Goal: Transaction & Acquisition: Purchase product/service

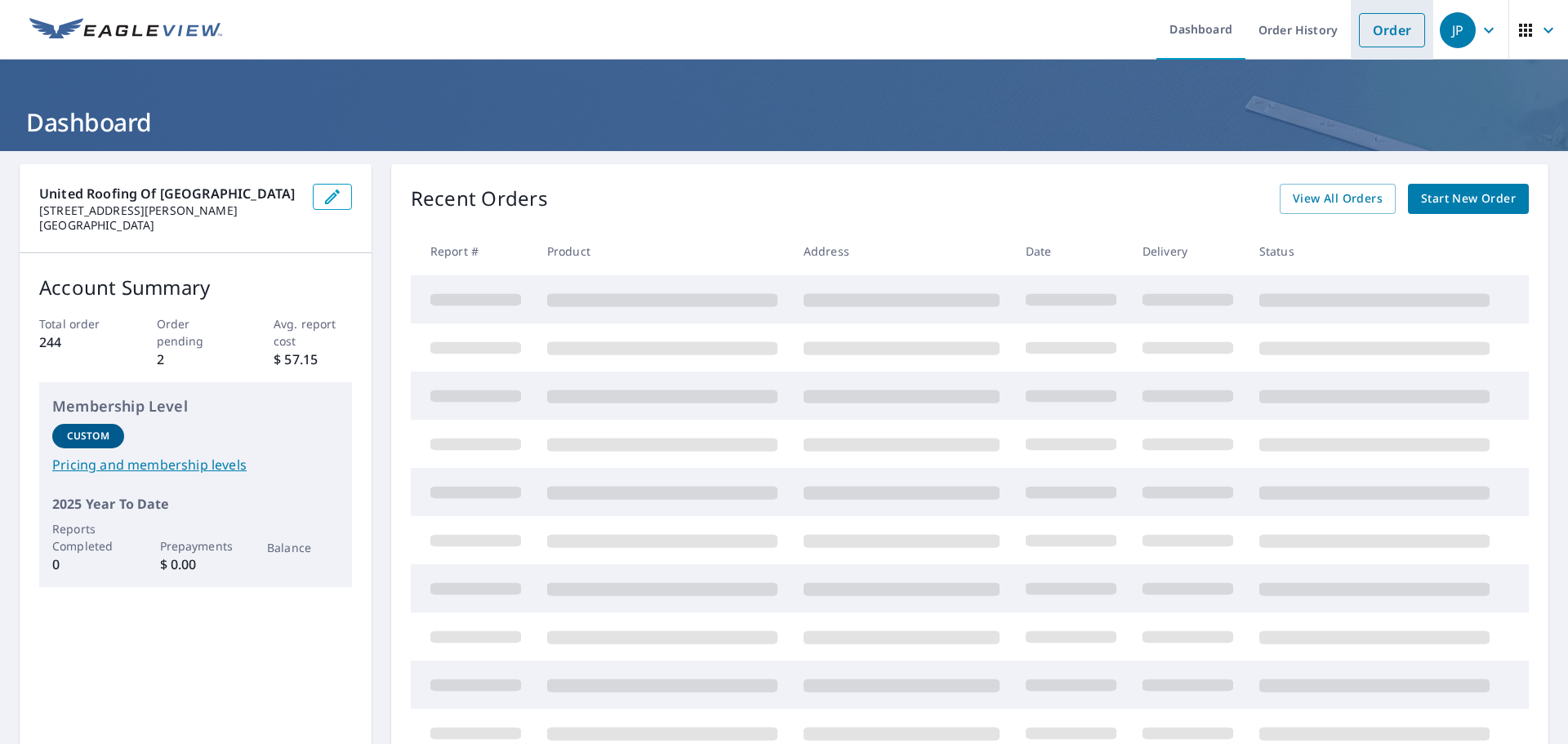
click at [1376, 26] on link "Order" at bounding box center [1392, 30] width 66 height 34
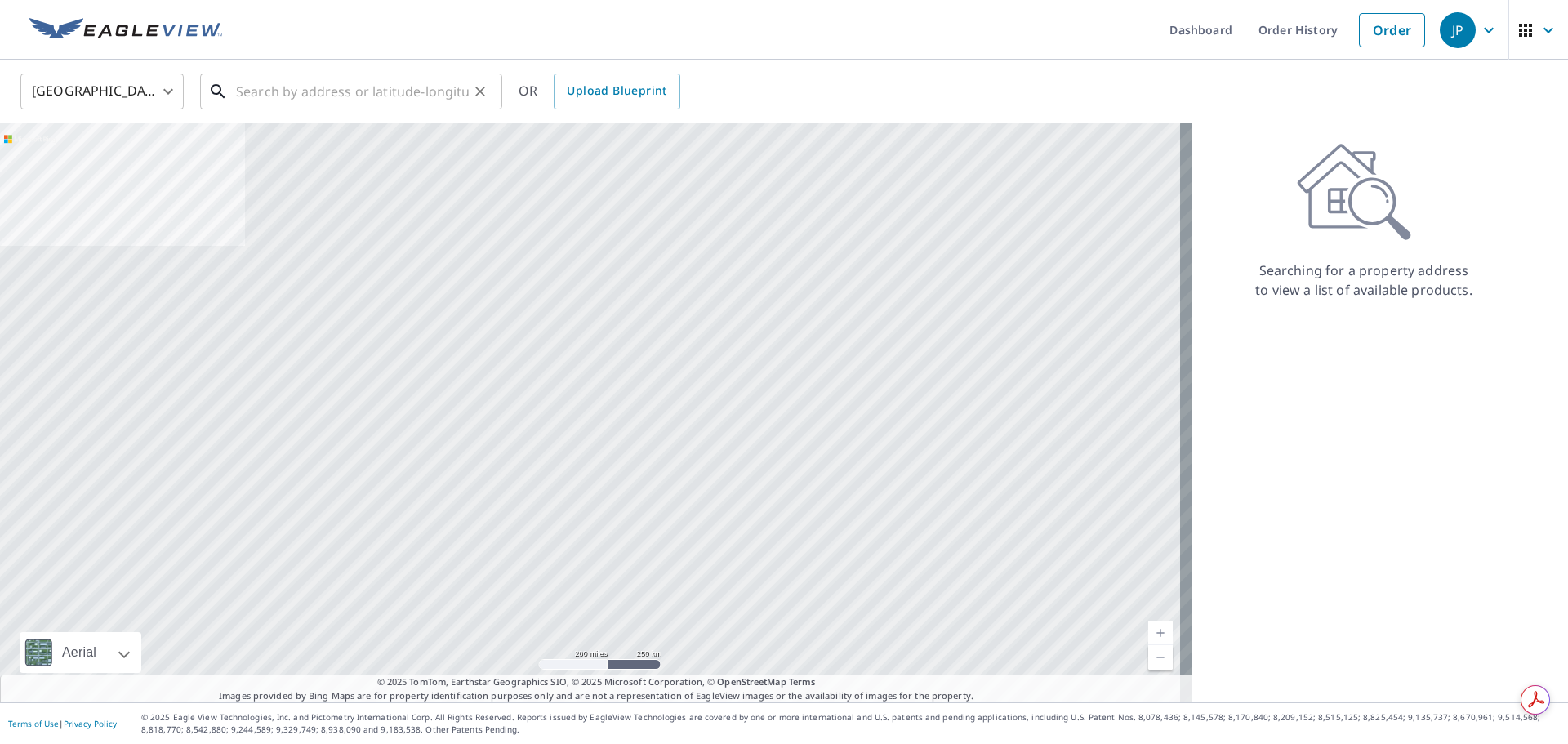
click at [268, 92] on input "text" at bounding box center [353, 91] width 233 height 46
paste input "[STREET_ADDRESS]."
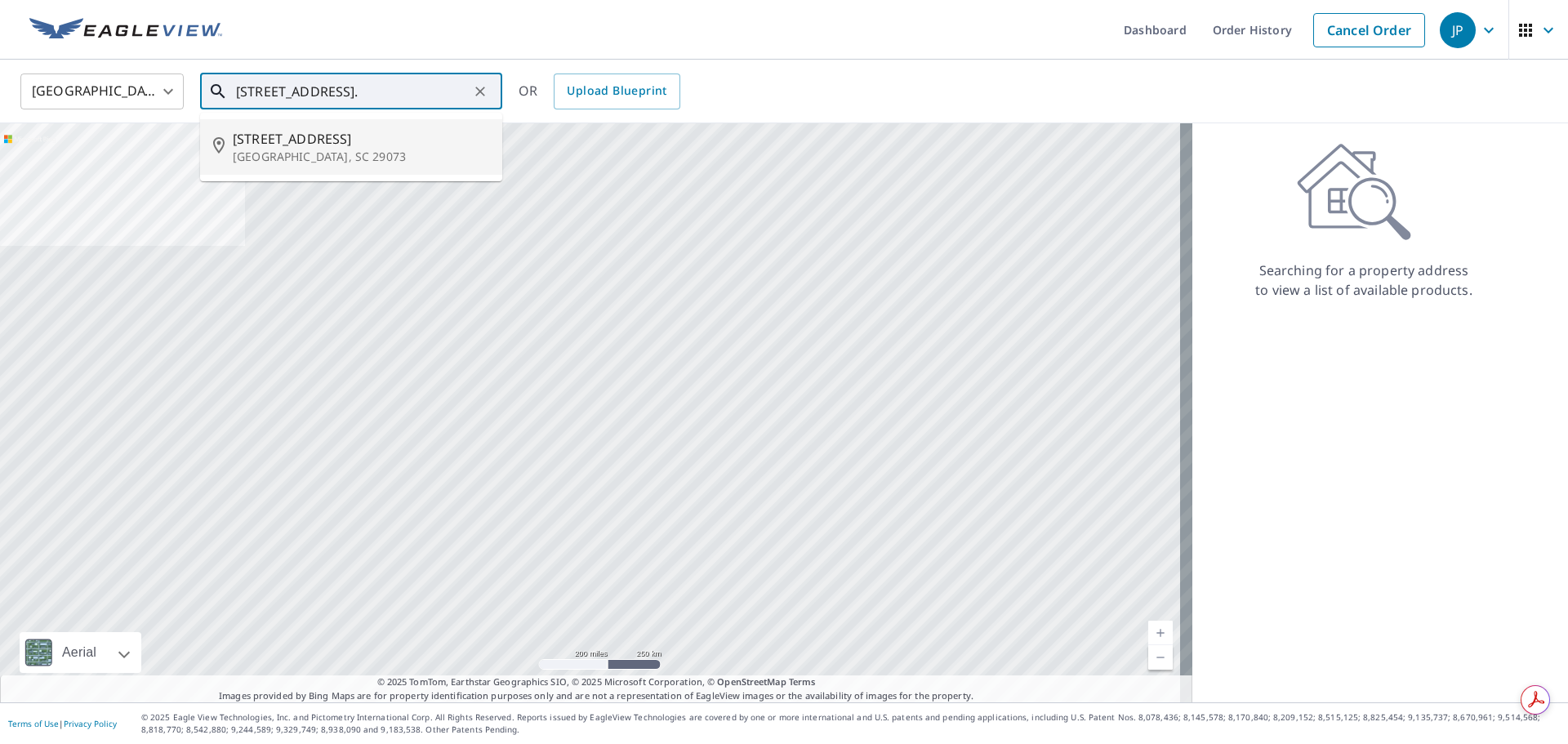
click at [319, 144] on span "[STREET_ADDRESS]" at bounding box center [360, 138] width 256 height 19
type input "[STREET_ADDRESS]"
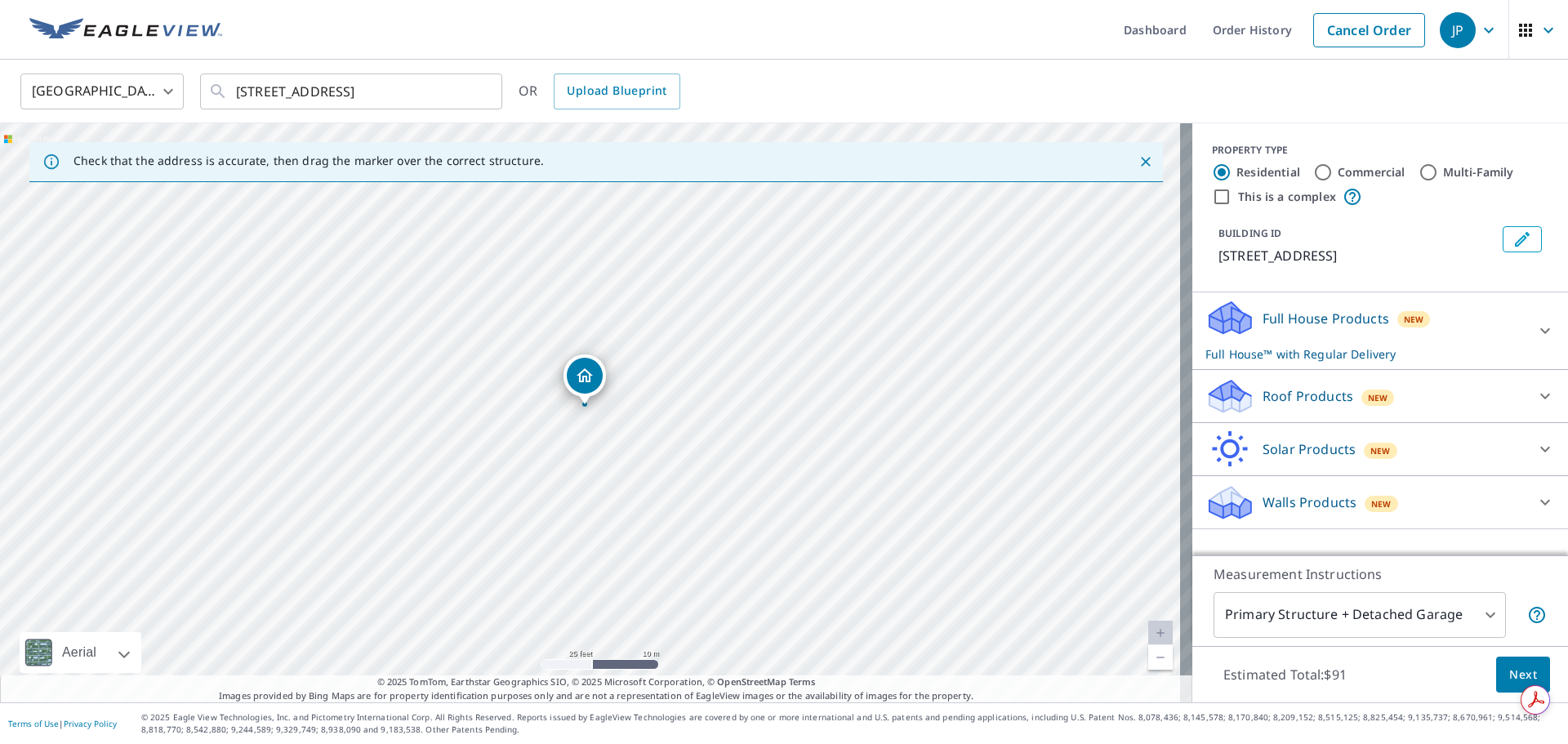
click at [1448, 400] on div "Roof Products New" at bounding box center [1365, 397] width 320 height 39
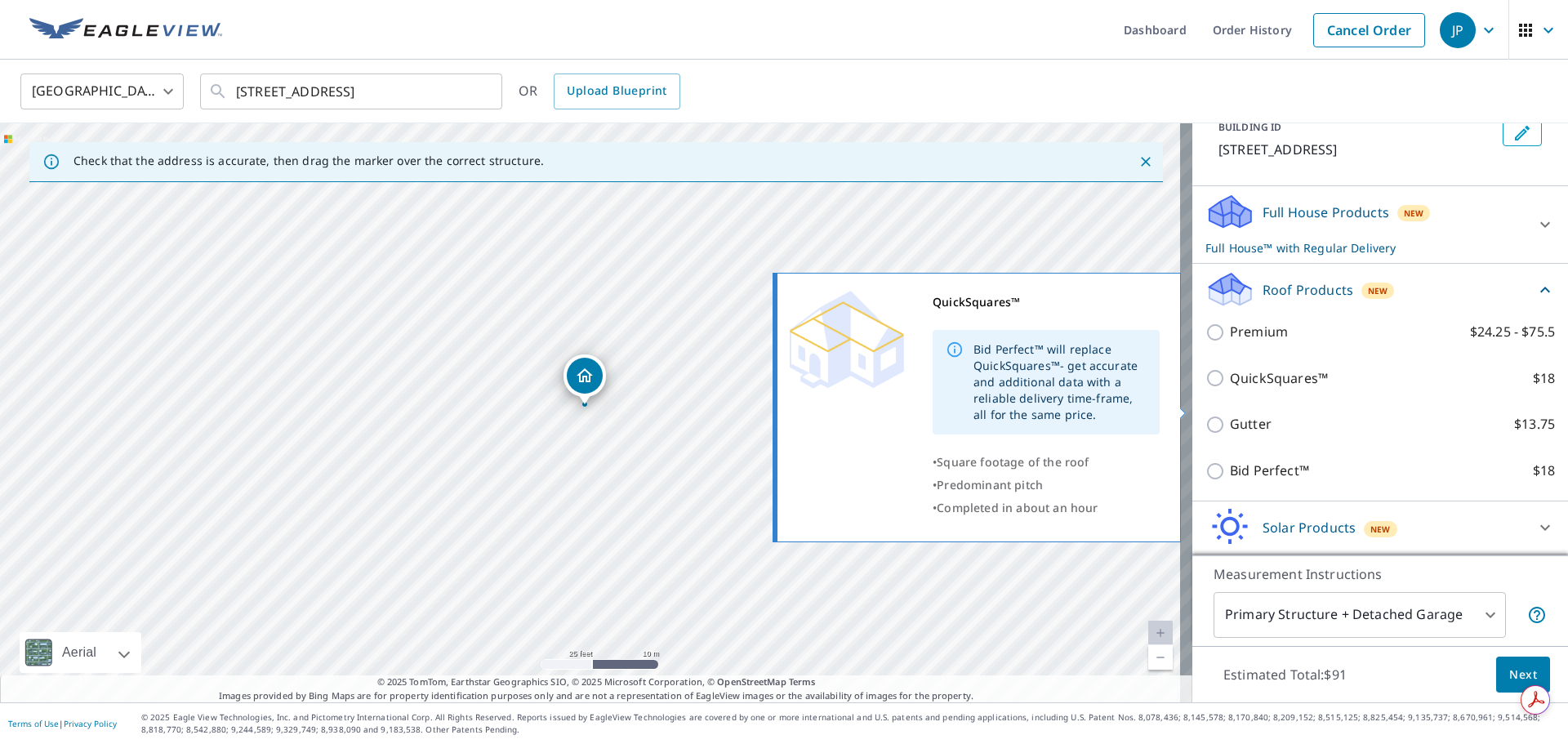
scroll to position [77, 0]
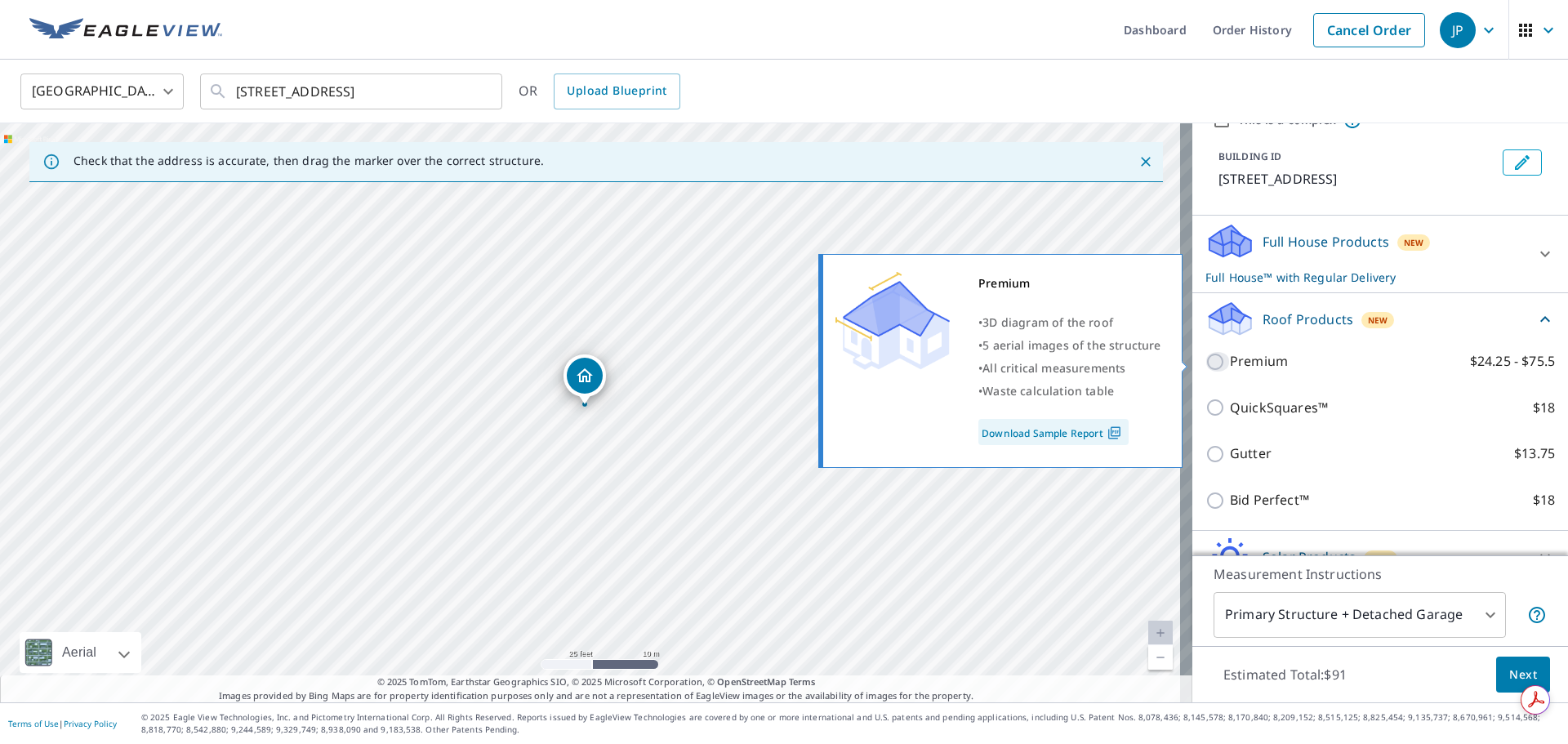
click at [1208, 362] on input "Premium $24.25 - $75.5" at bounding box center [1217, 361] width 24 height 19
checkbox input "true"
checkbox input "false"
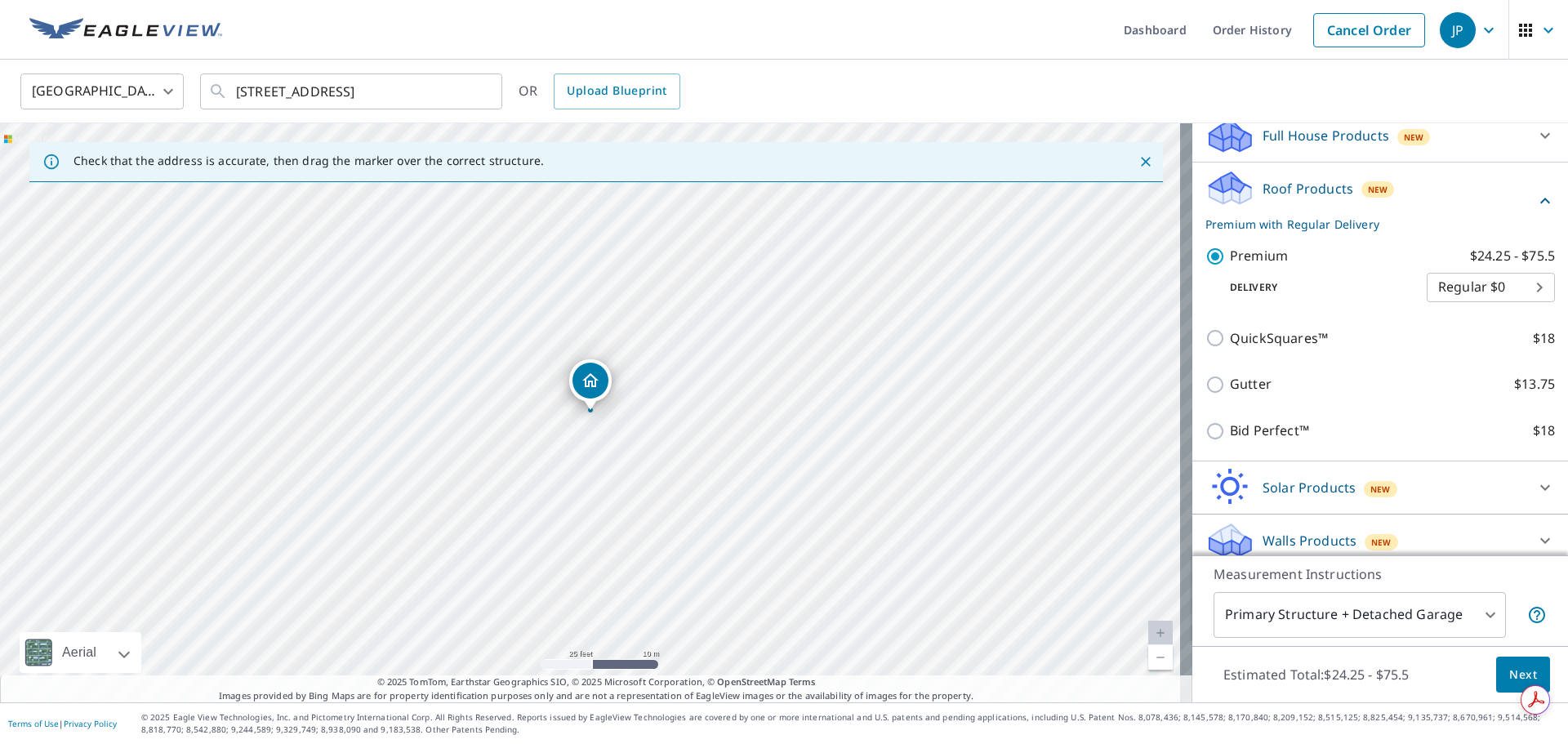
scroll to position [195, 0]
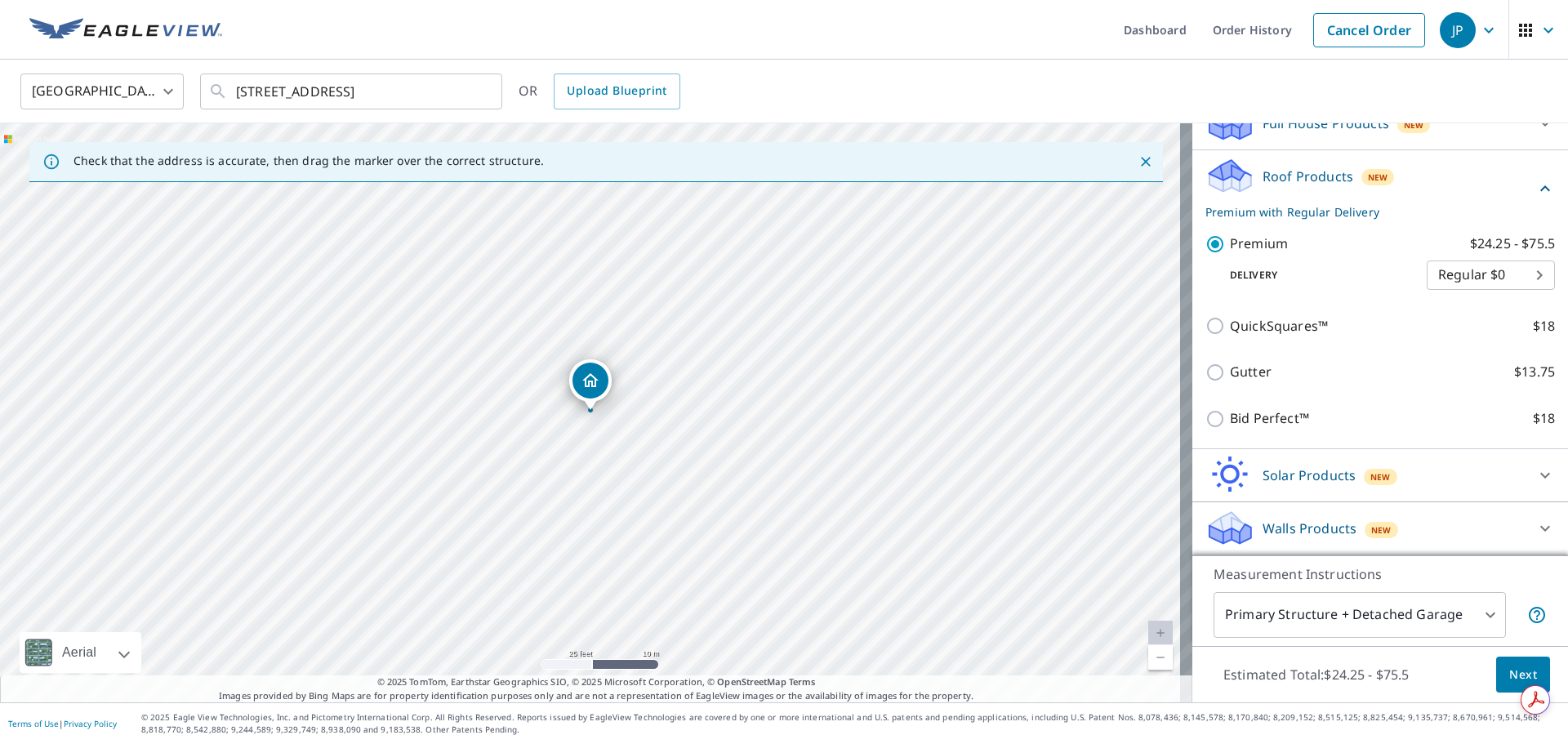
click at [1474, 614] on body "JP JP Dashboard Order History Cancel Order JP [GEOGRAPHIC_DATA] [GEOGRAPHIC_DAT…" at bounding box center [784, 372] width 1568 height 744
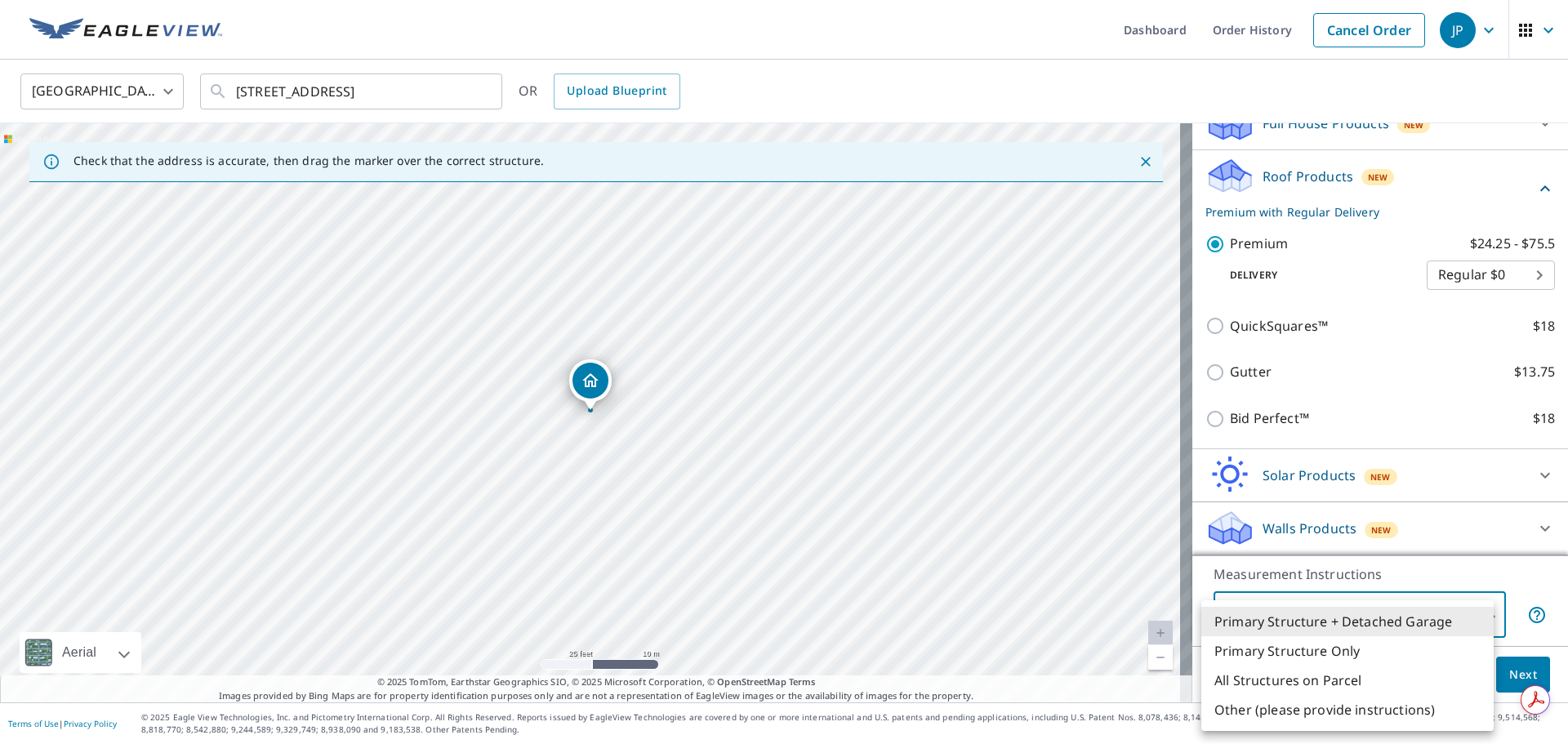
click at [1288, 714] on li "Other (please provide instructions)" at bounding box center [1348, 710] width 292 height 30
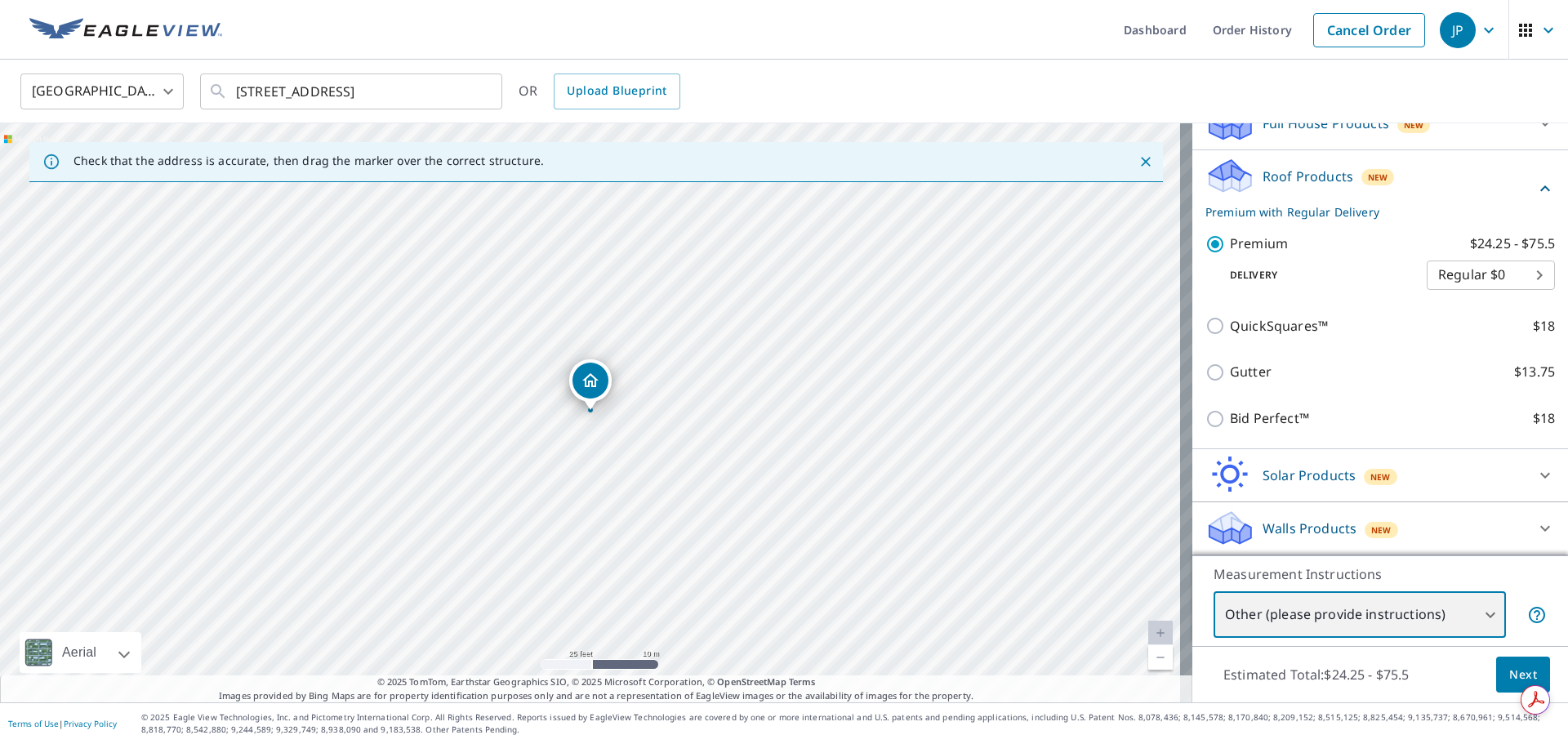
type input "5"
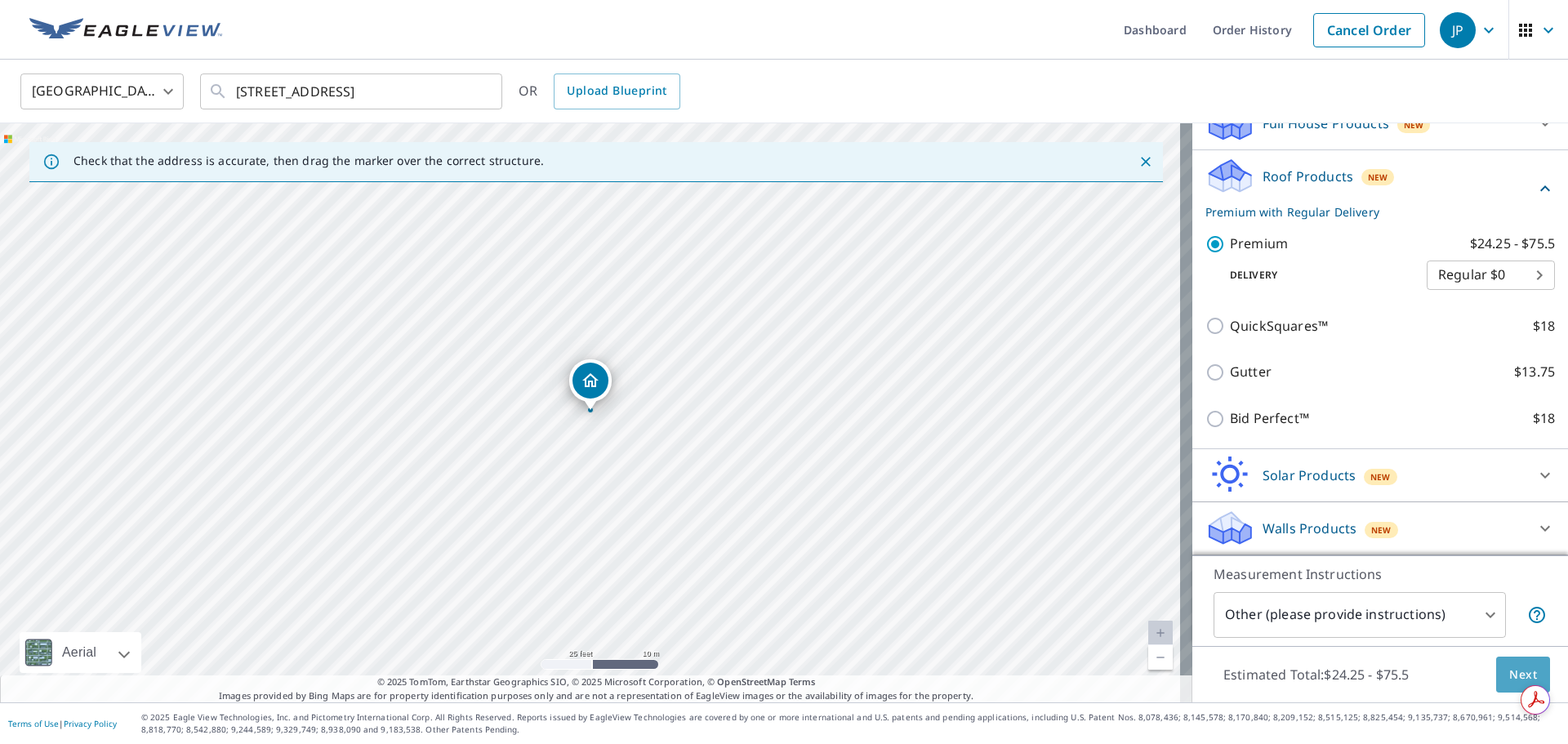
click at [1496, 678] on button "Next" at bounding box center [1523, 675] width 54 height 37
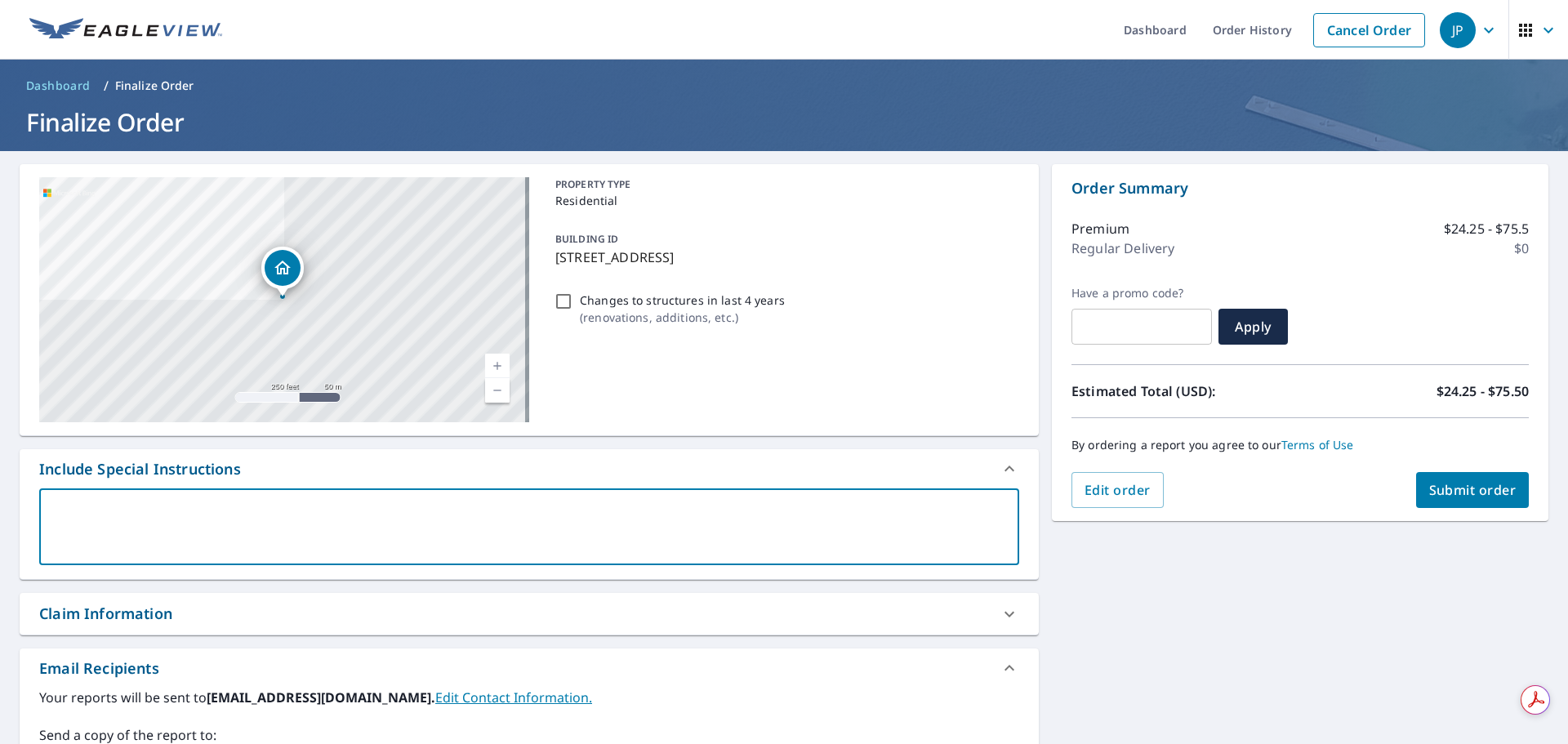
click at [140, 510] on textarea at bounding box center [529, 527] width 957 height 46
type textarea "D"
type textarea "x"
type textarea "De"
type textarea "x"
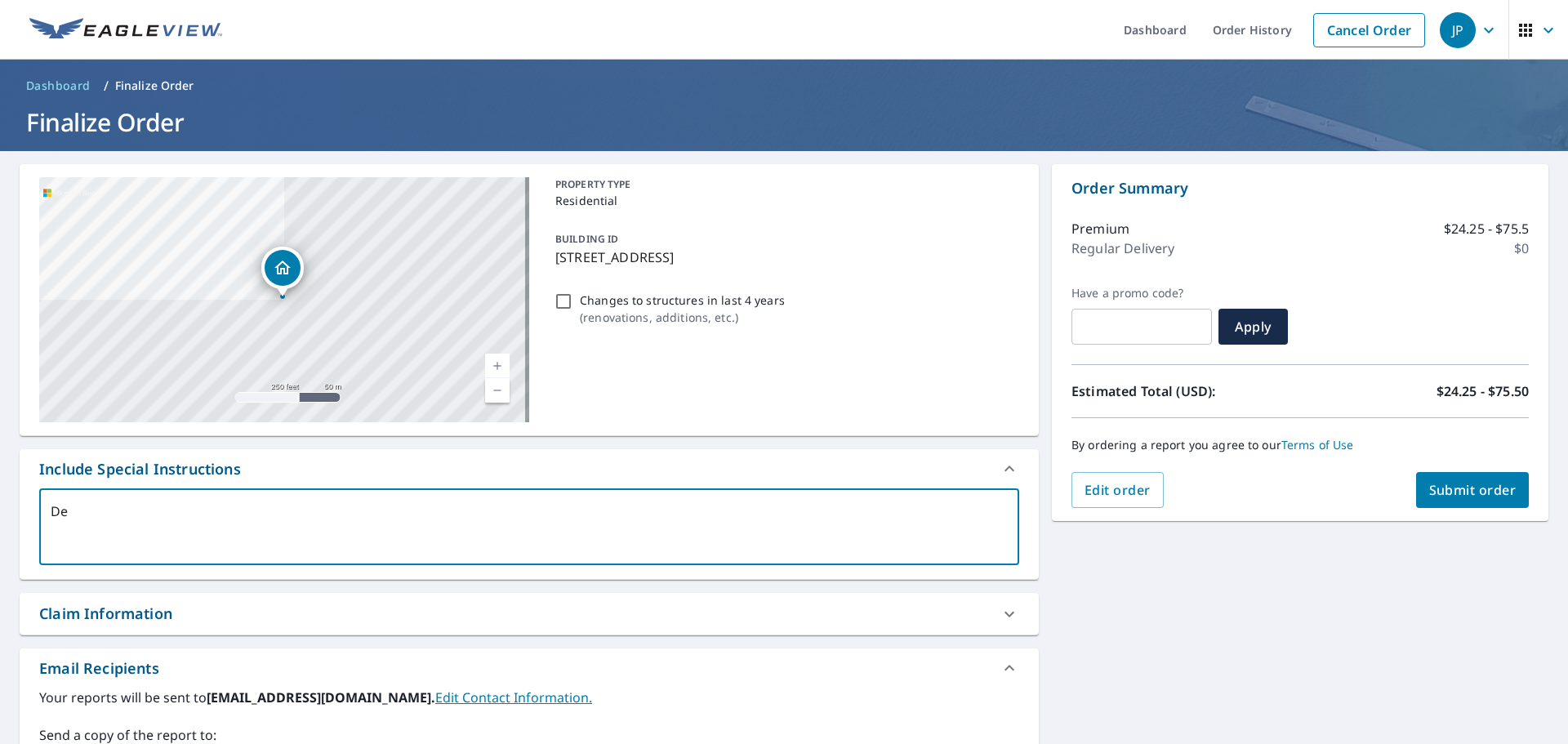
type textarea "Det"
type textarea "x"
type textarea "Deta"
type textarea "x"
type textarea "Detac"
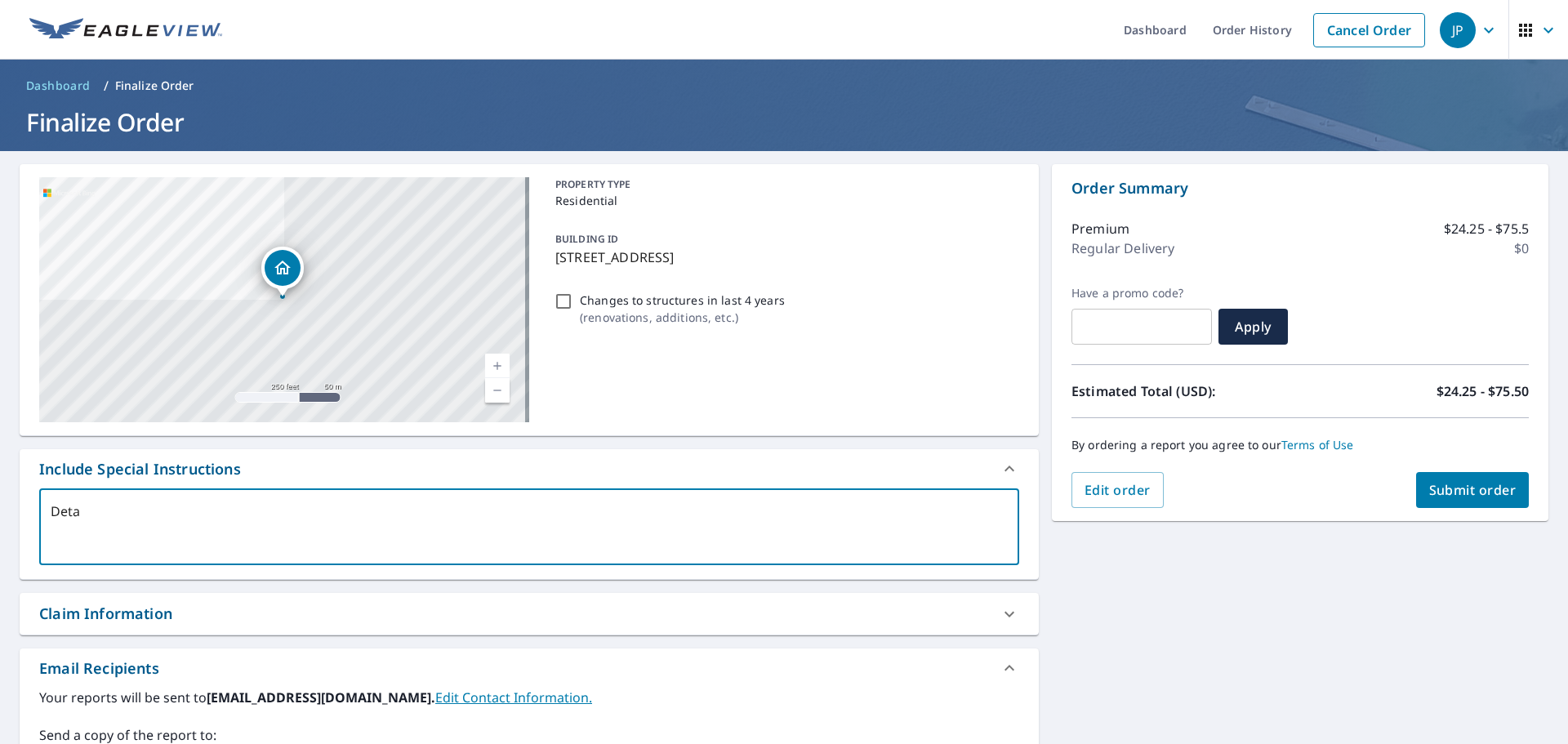
type textarea "x"
type textarea "Detach"
type textarea "x"
type textarea "Detache"
type textarea "x"
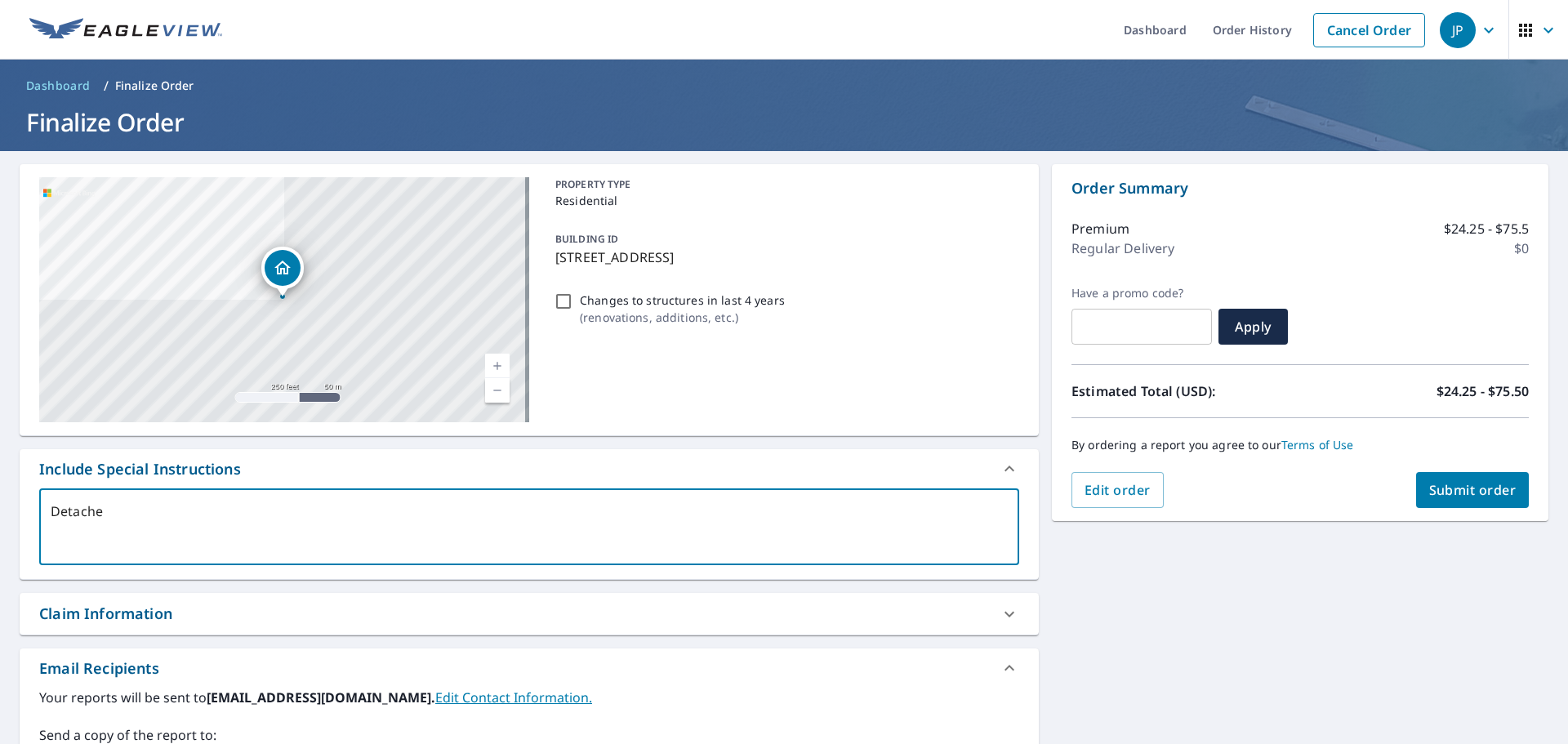
type textarea "Detached"
type textarea "x"
type textarea "Detached"
type textarea "x"
type textarea "Detached G"
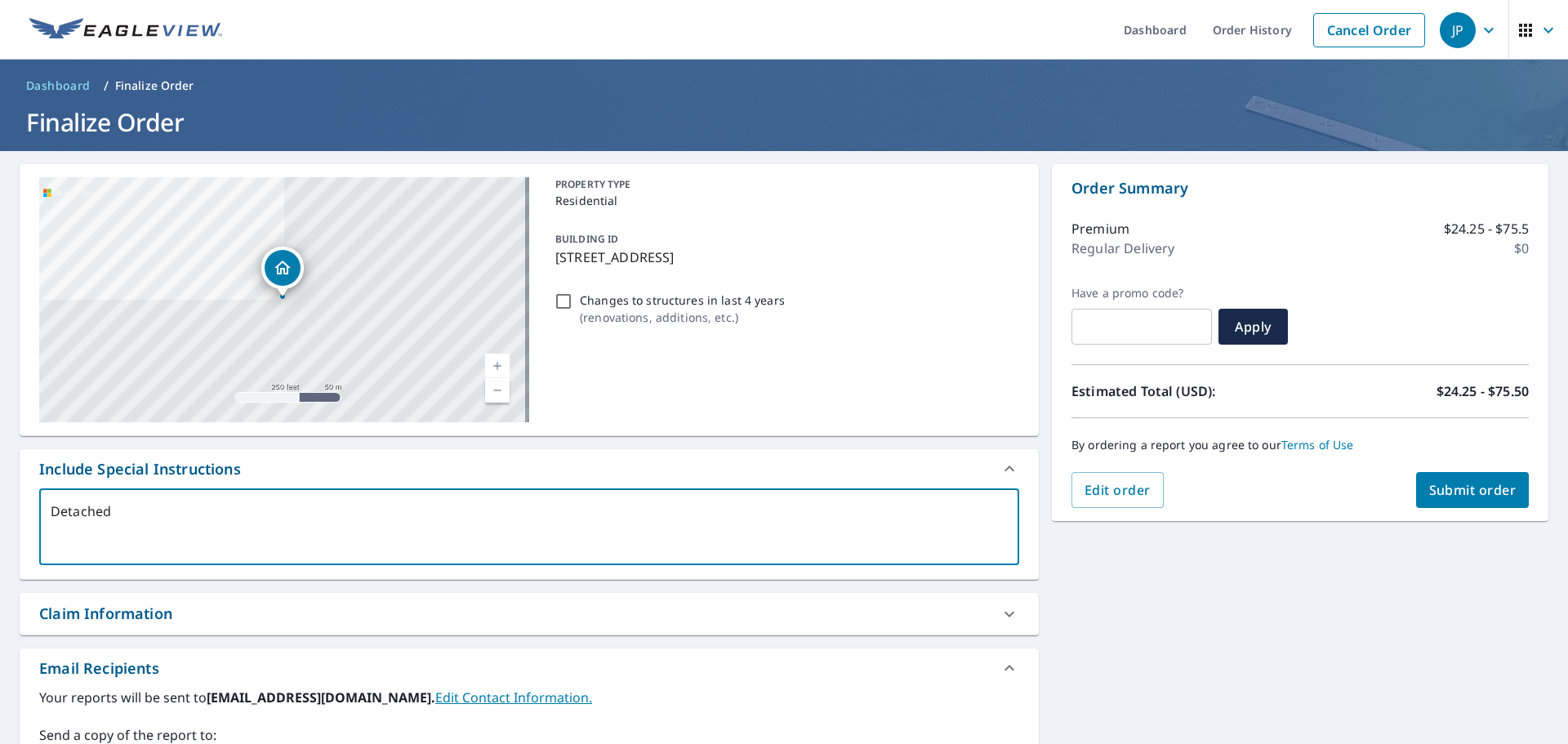
type textarea "x"
type textarea "Detached Ga"
type textarea "x"
type textarea "Detached Gar"
type textarea "x"
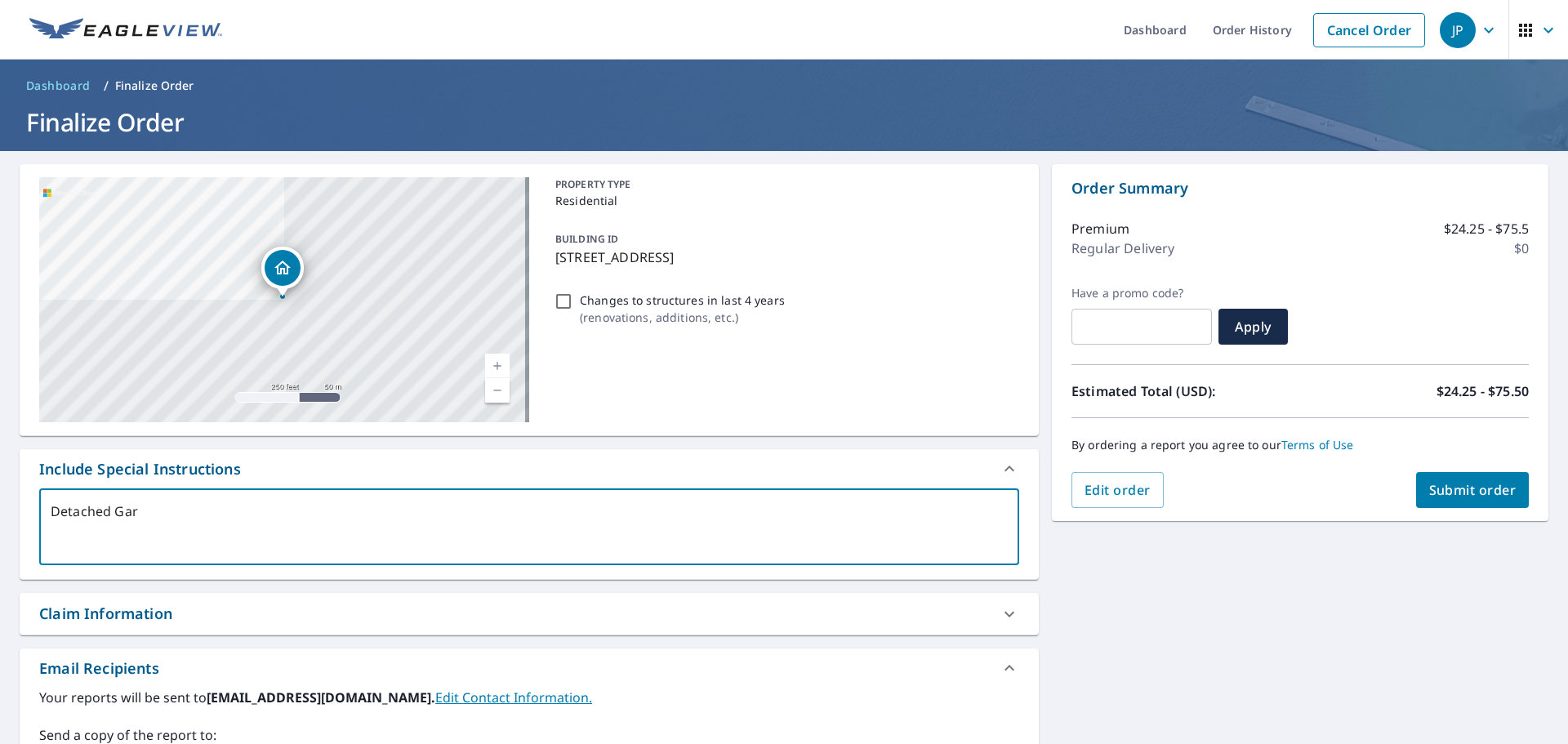
type textarea "Detached Gara"
type textarea "x"
type textarea "Detached Garag"
type textarea "x"
type textarea "Detached Garage"
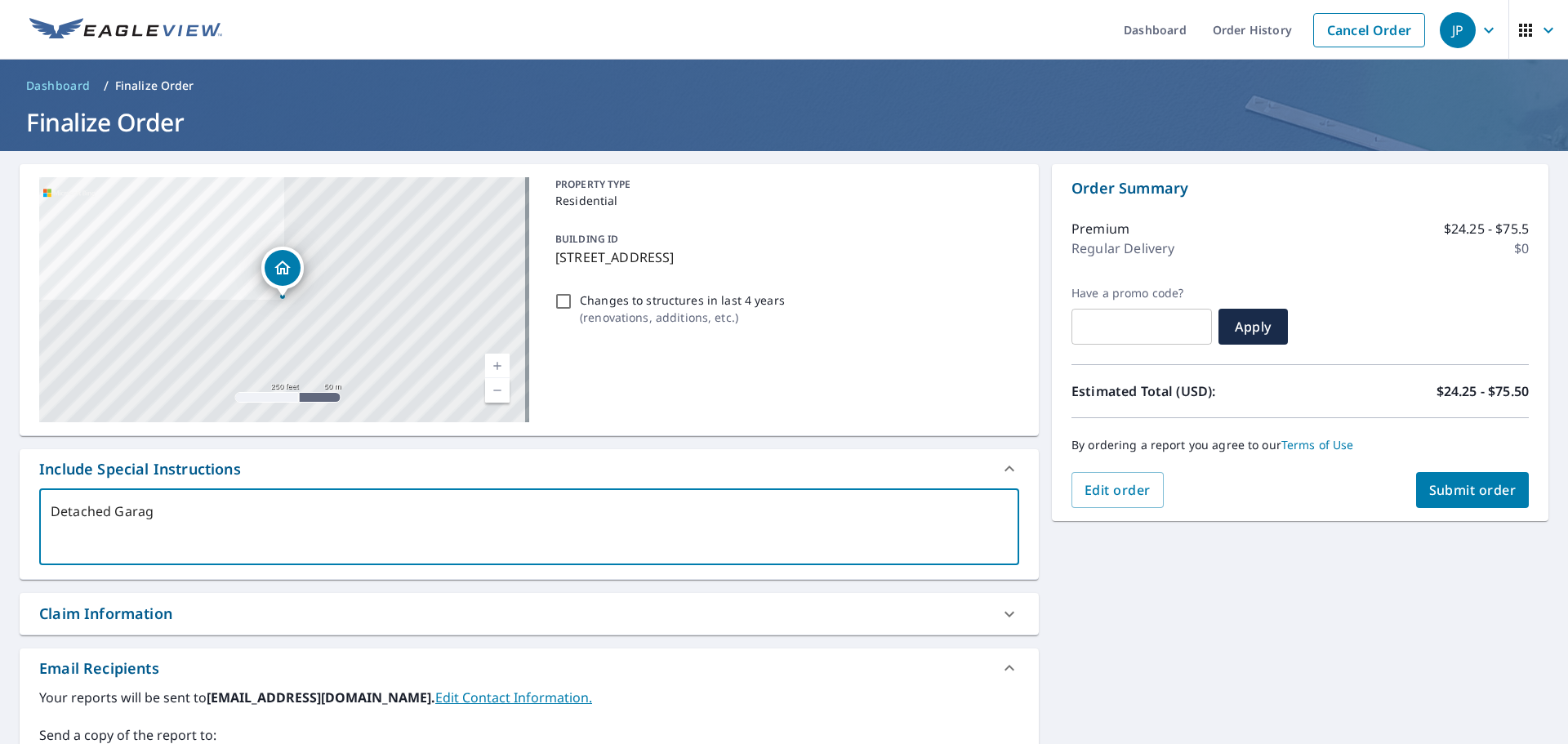
type textarea "x"
type textarea "Detached Garage"
type textarea "x"
type textarea "Detached Garage O"
type textarea "x"
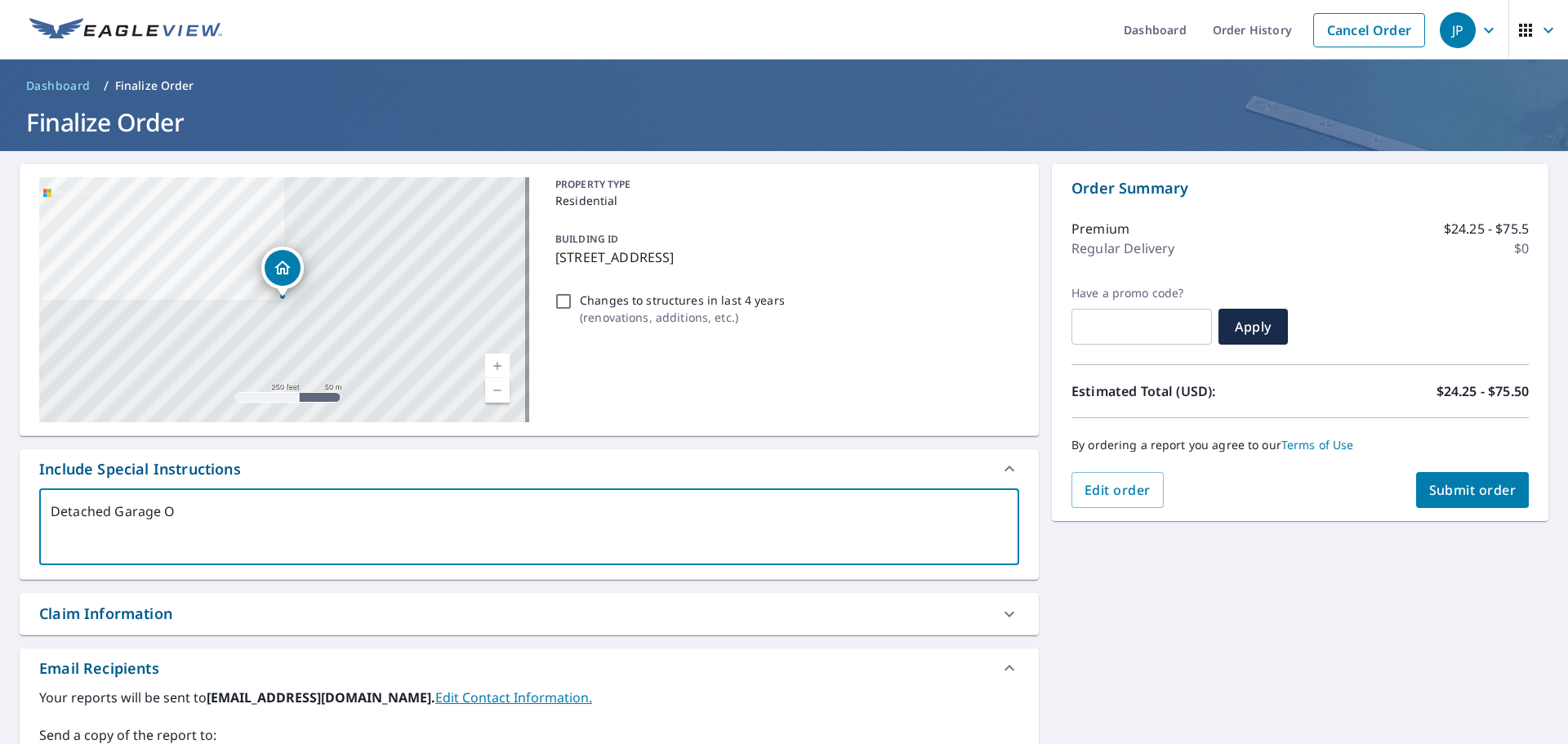
type textarea "Detached Garage On"
type textarea "x"
type textarea "Detached Garage Onl"
type textarea "x"
type textarea "Detached Garage Only"
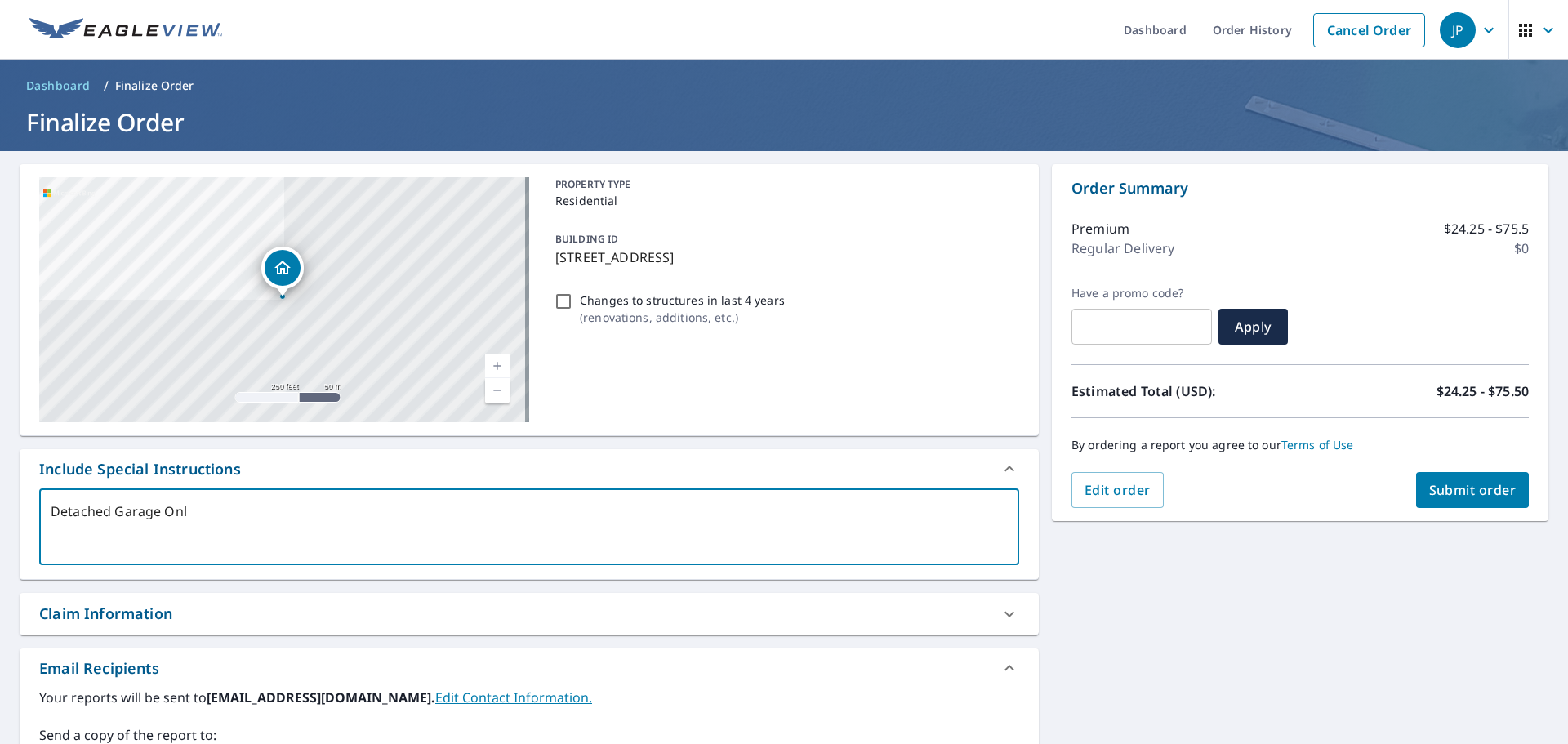
type textarea "x"
type textarea "Detached Garage Only"
type textarea "x"
type textarea "Detached Garage Only"
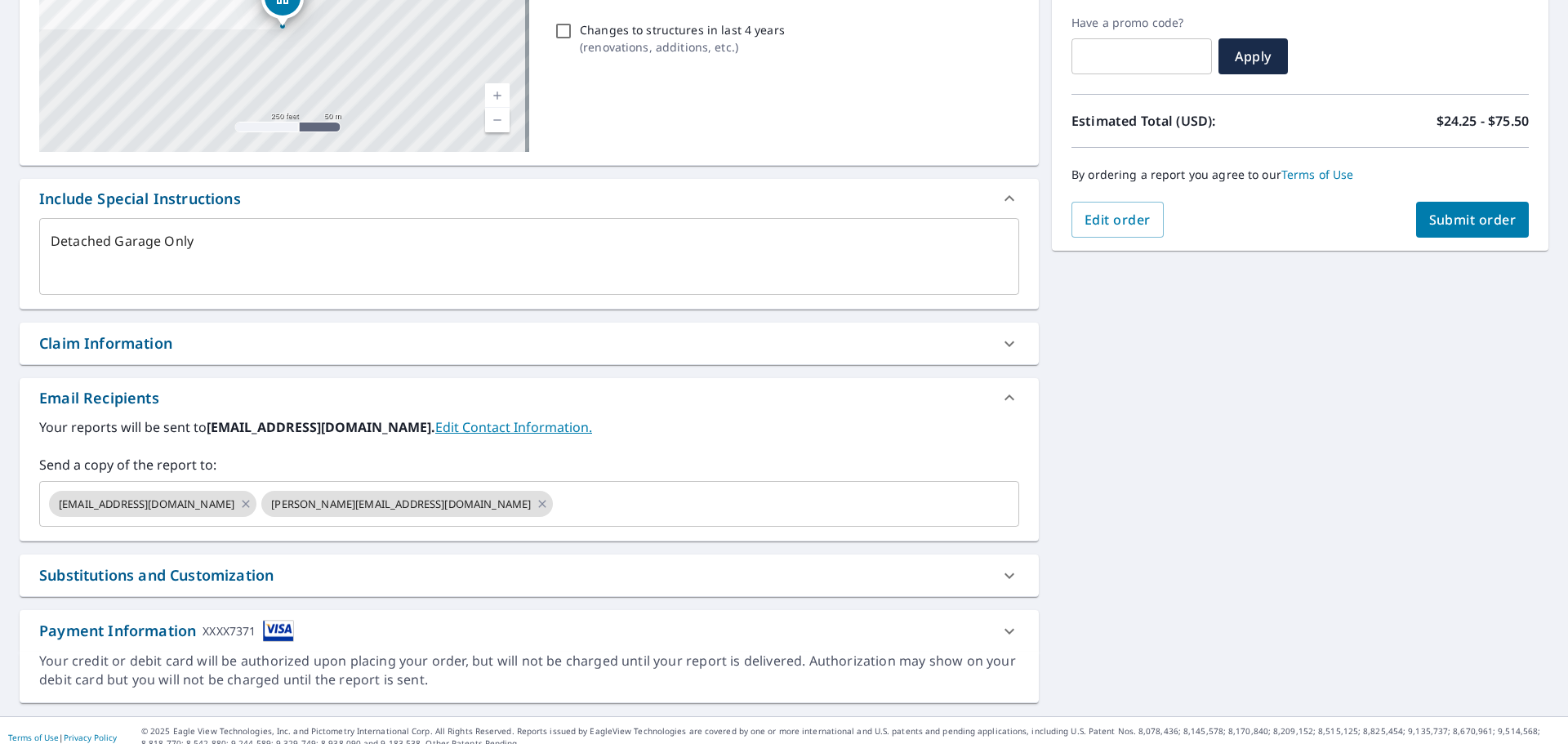
scroll to position [284, 0]
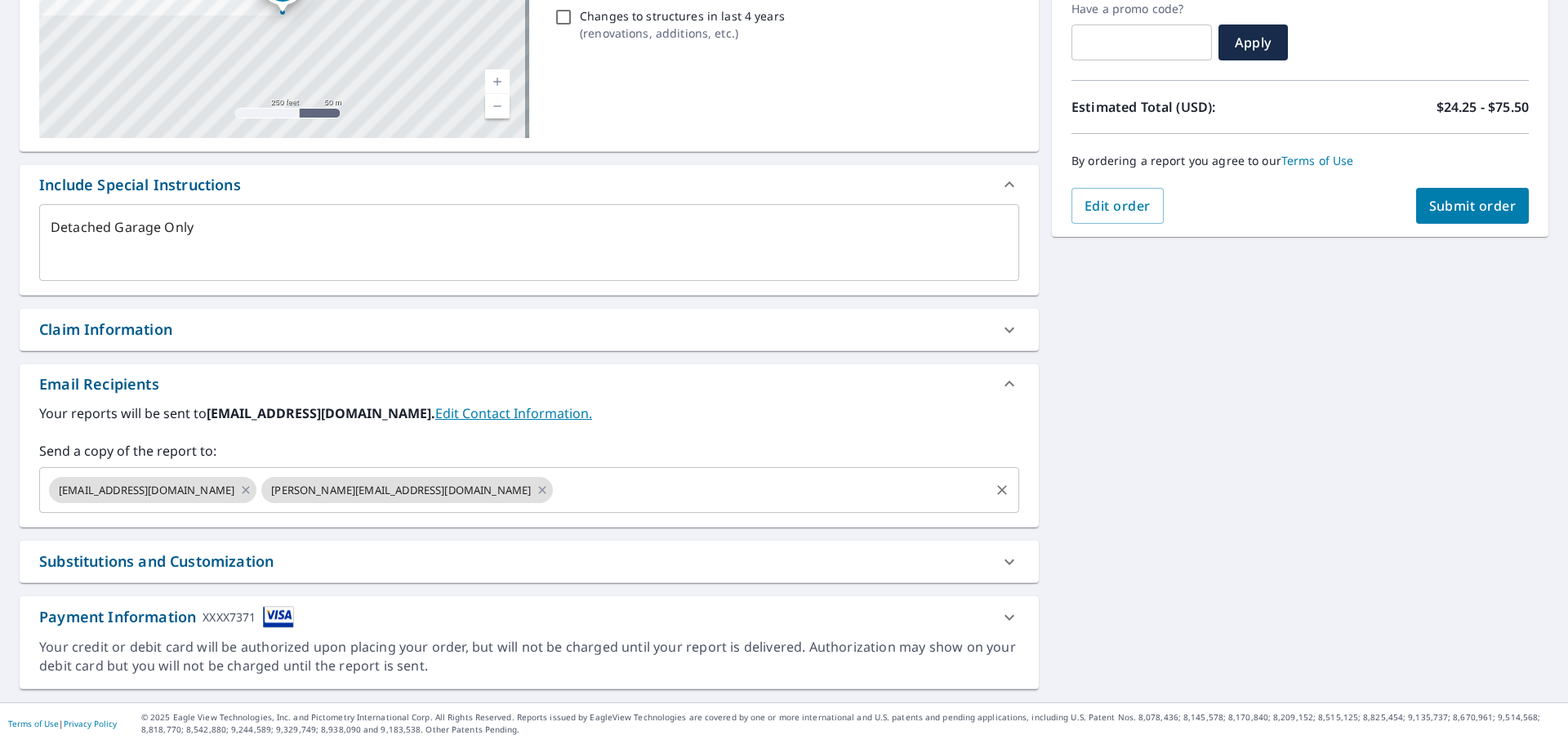
type textarea "x"
click at [556, 496] on input "text" at bounding box center [772, 489] width 432 height 31
click at [556, 495] on input "text" at bounding box center [772, 489] width 432 height 31
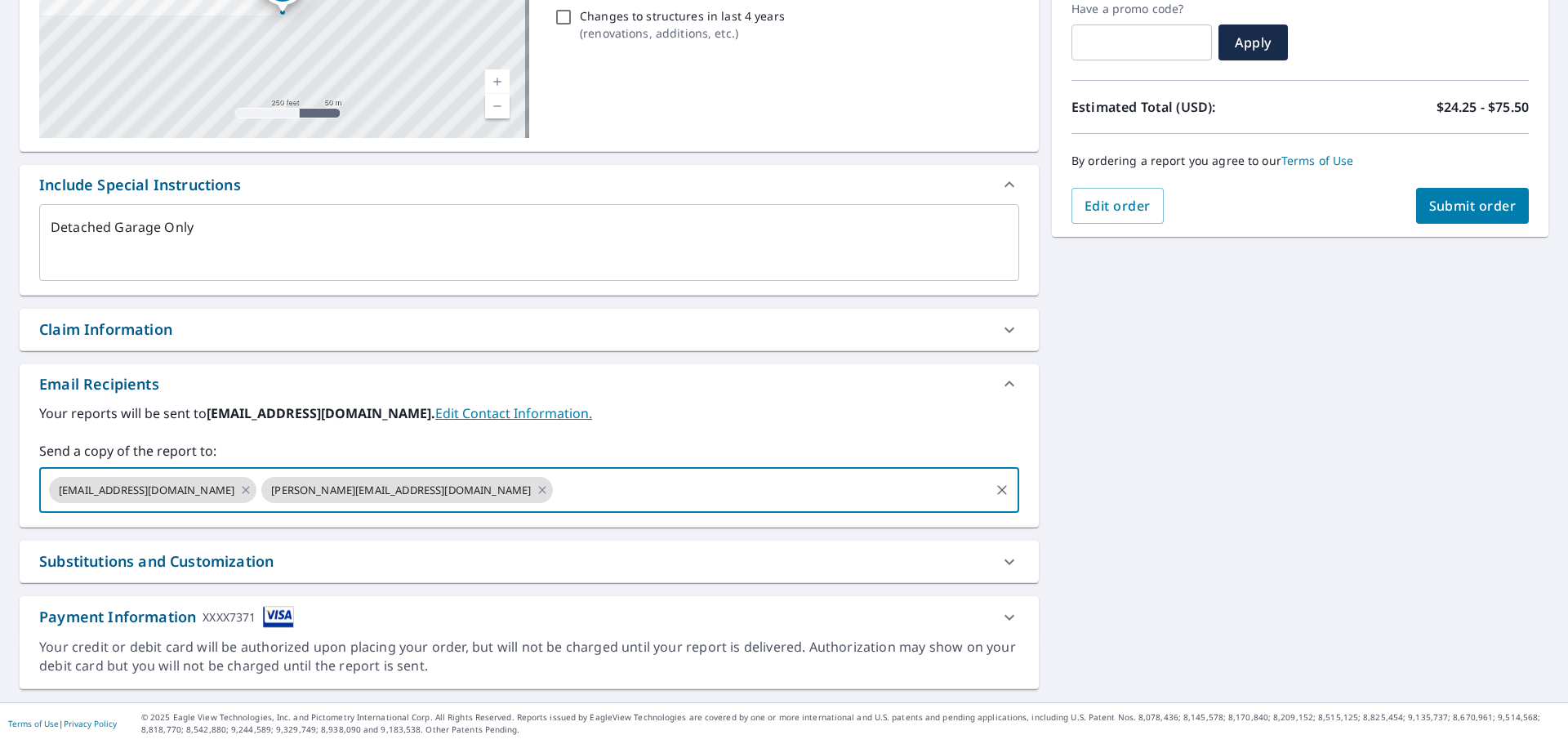
paste input "[EMAIL_ADDRESS][DOMAIN_NAME]"
type input "[EMAIL_ADDRESS][DOMAIN_NAME]"
type textarea "x"
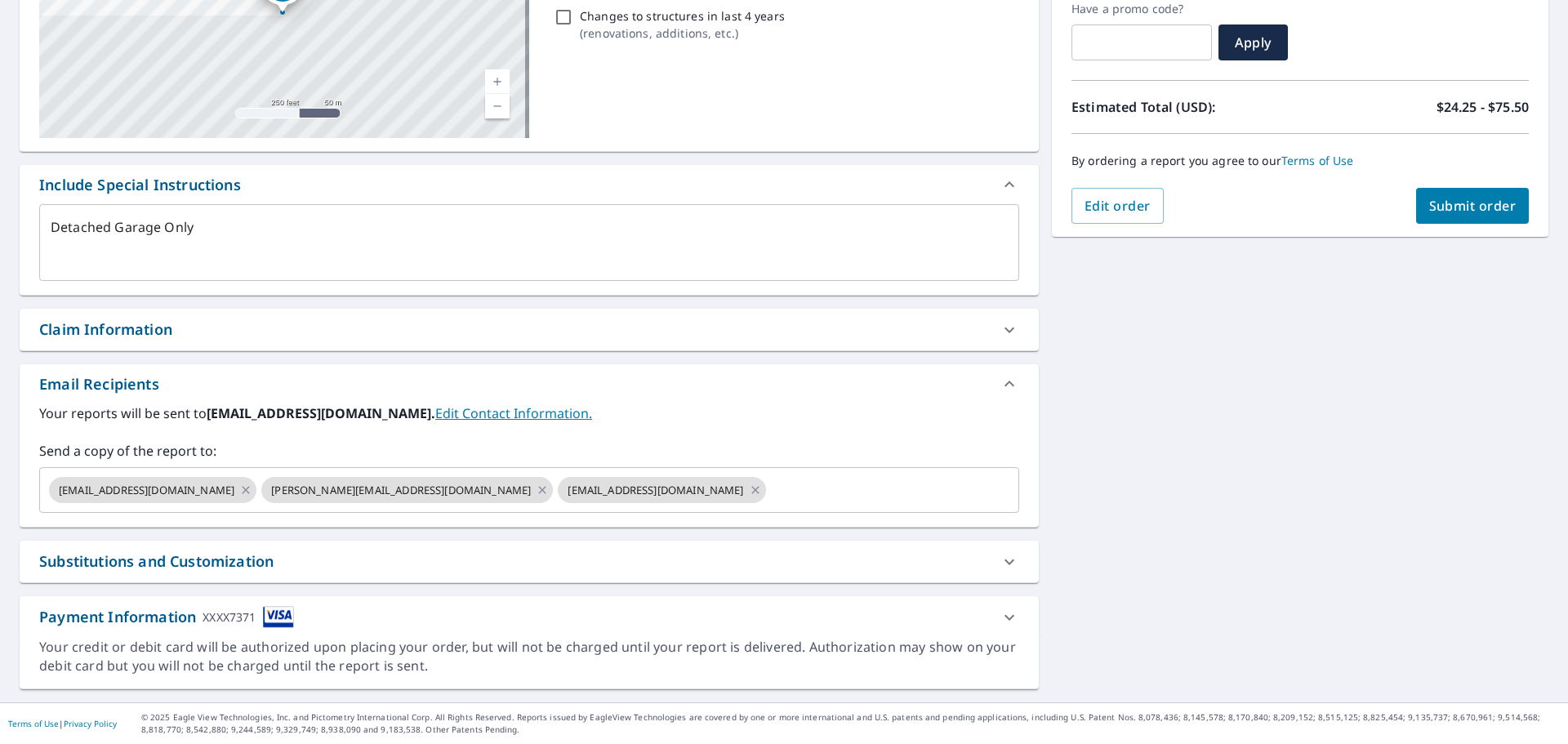
click at [1490, 202] on span "Submit order" at bounding box center [1473, 206] width 88 height 18
type textarea "x"
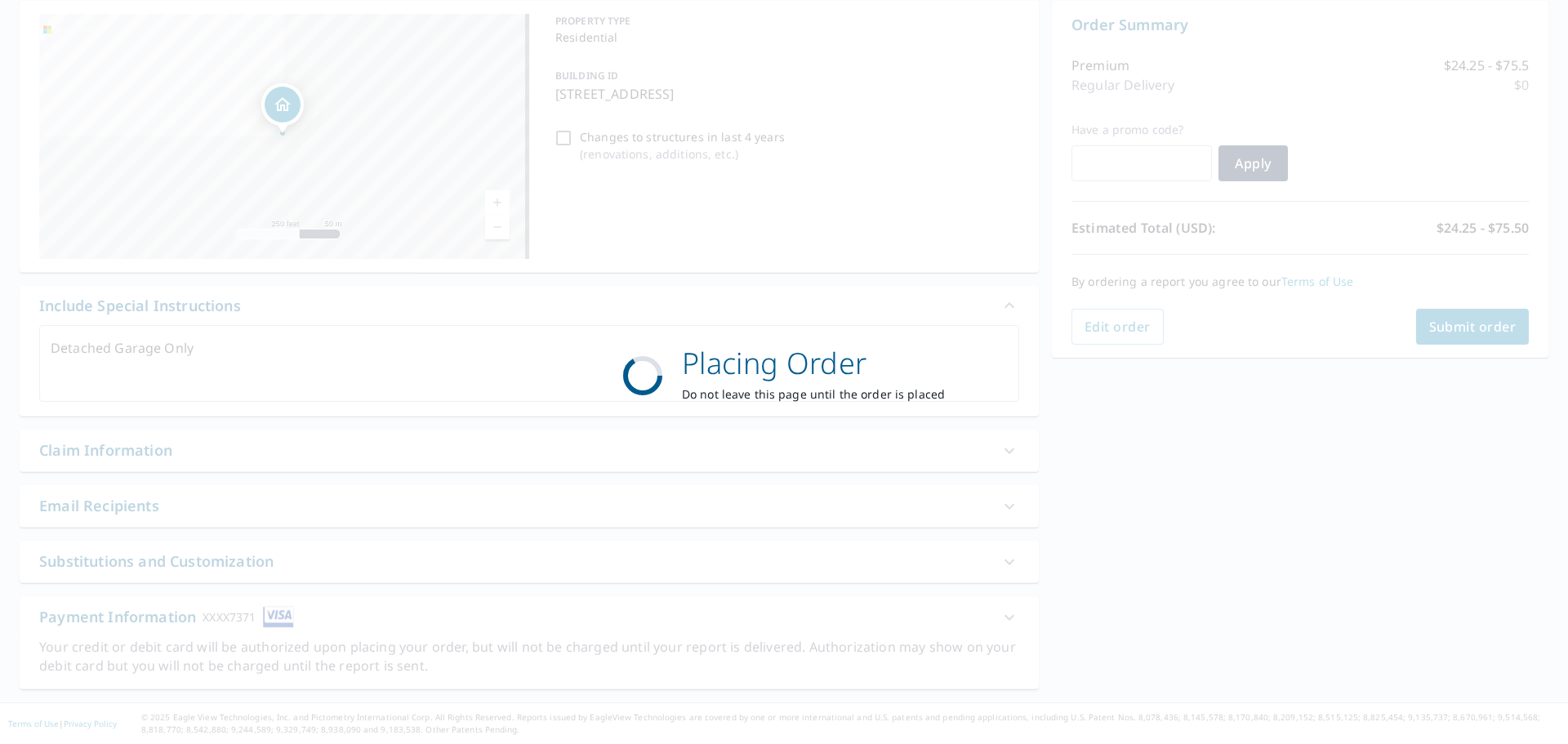
scroll to position [164, 0]
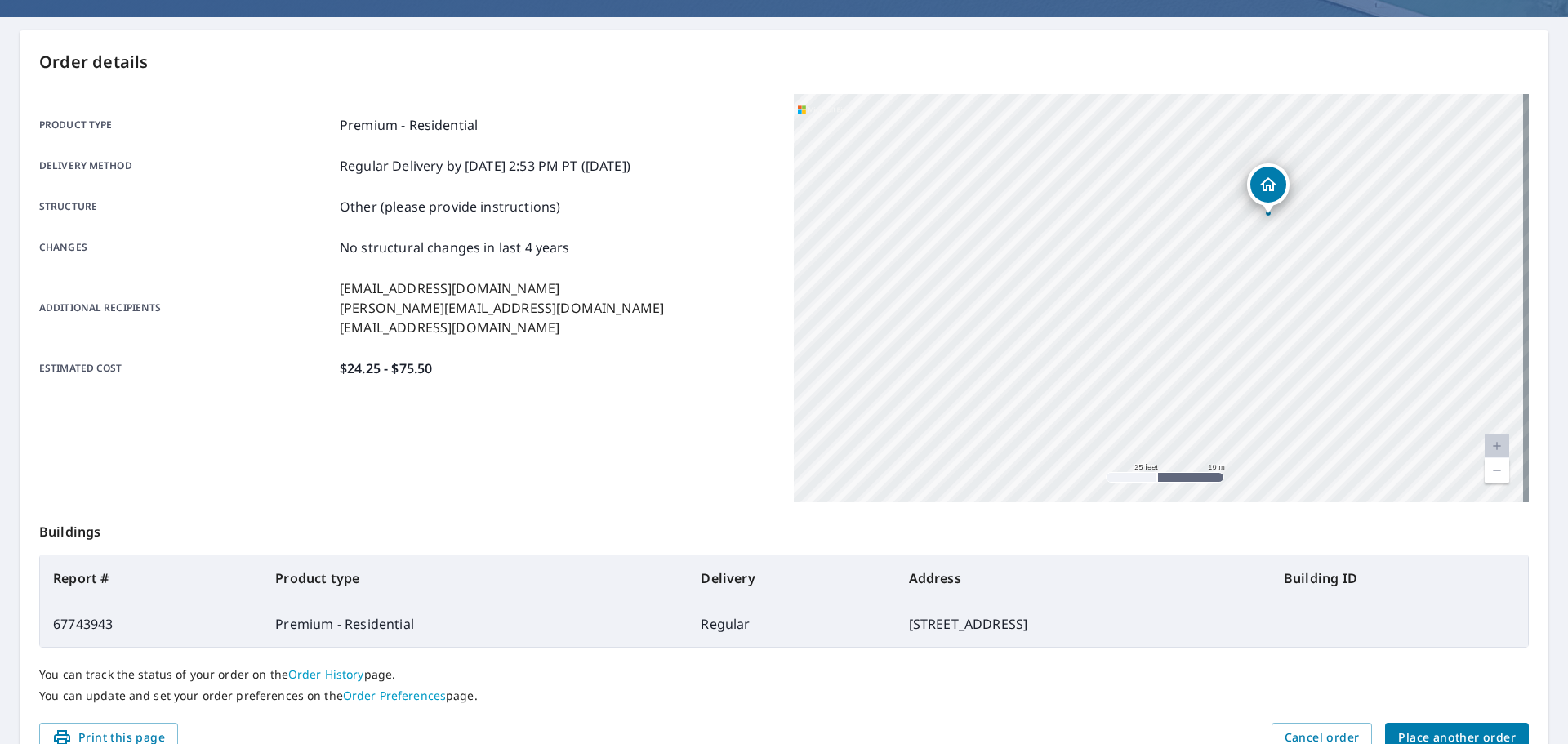
scroll to position [164, 0]
